Goal: Transaction & Acquisition: Purchase product/service

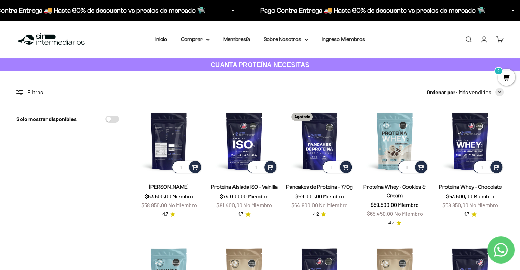
click at [174, 129] on img at bounding box center [168, 141] width 67 height 67
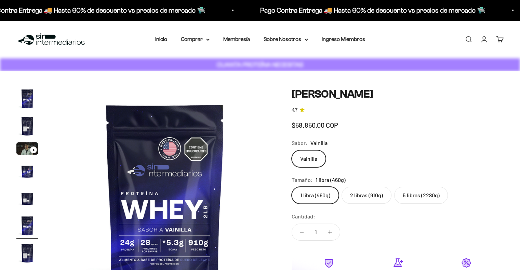
scroll to position [0, 1143]
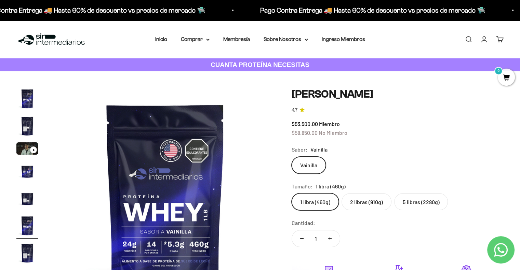
click at [22, 126] on img "Ir al artículo 2" at bounding box center [27, 126] width 22 height 22
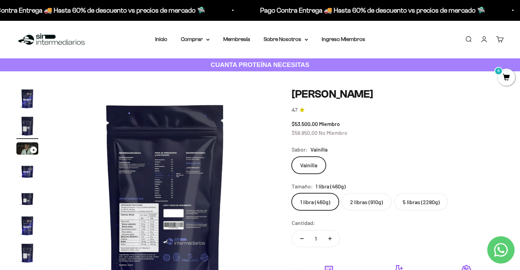
click at [168, 170] on img at bounding box center [165, 198] width 220 height 220
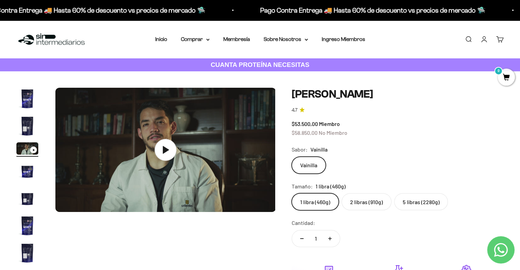
scroll to position [0, 457]
click at [164, 154] on icon at bounding box center [165, 150] width 24 height 24
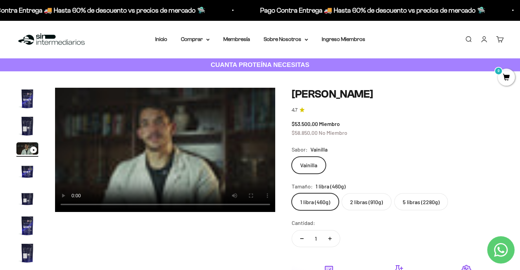
click at [27, 173] on img "Ir al artículo 4" at bounding box center [27, 171] width 22 height 22
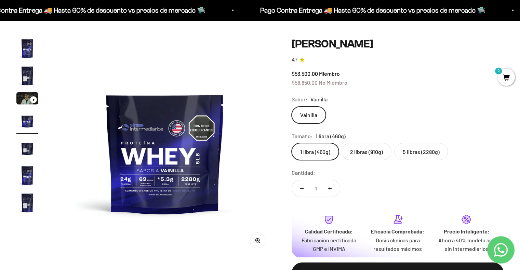
scroll to position [52, 0]
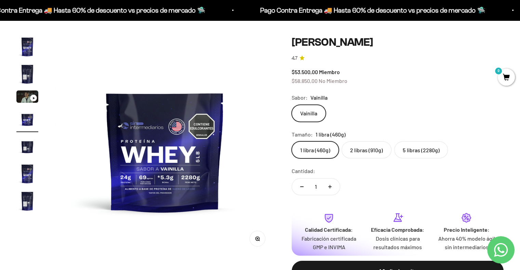
click at [27, 148] on img "Ir al artículo 5" at bounding box center [27, 147] width 22 height 22
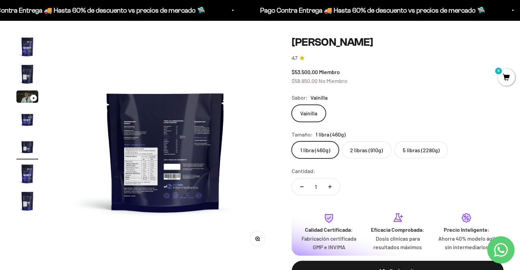
click at [184, 172] on img at bounding box center [165, 146] width 220 height 220
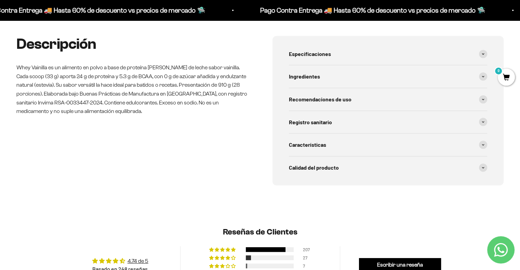
scroll to position [333, 0]
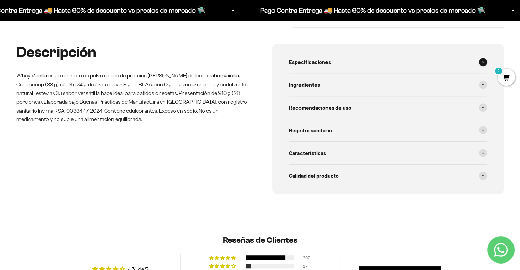
click at [330, 59] on span "Especificaciones" at bounding box center [310, 62] width 42 height 9
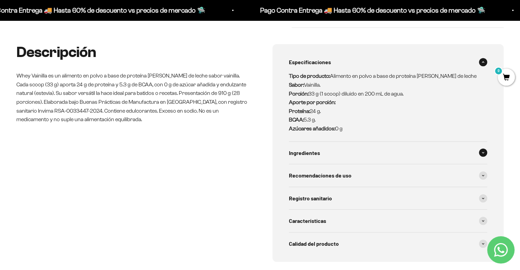
click at [376, 152] on div "Ingredientes" at bounding box center [388, 153] width 199 height 23
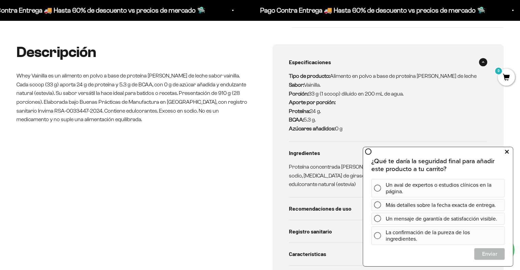
click at [508, 154] on icon at bounding box center [507, 152] width 4 height 9
